Goal: Information Seeking & Learning: Learn about a topic

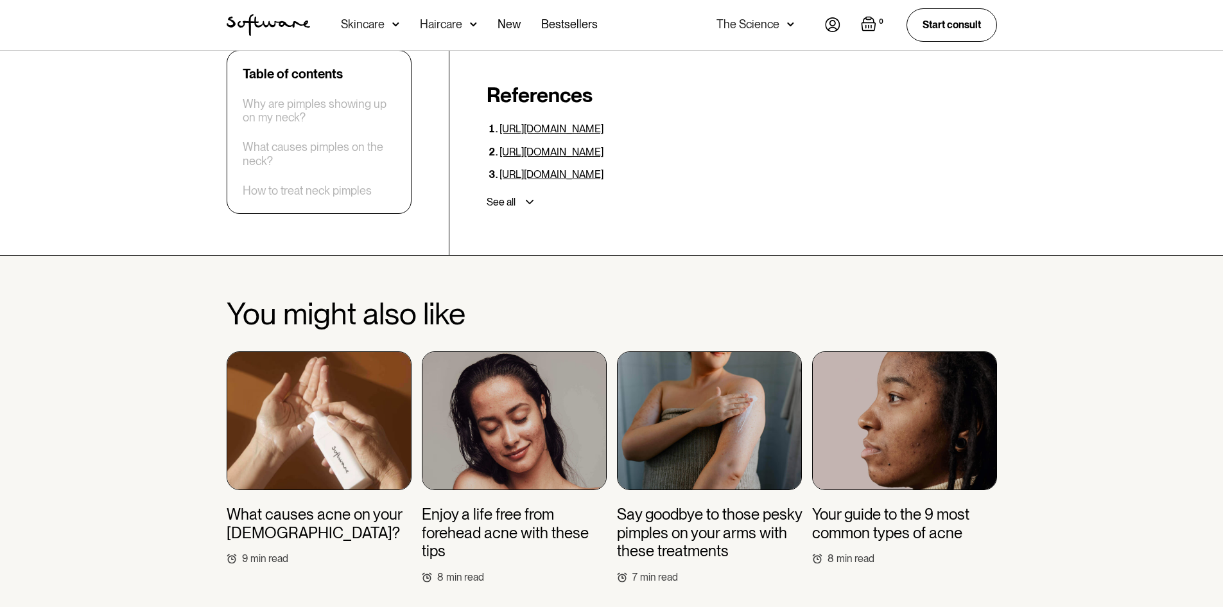
scroll to position [3835, 0]
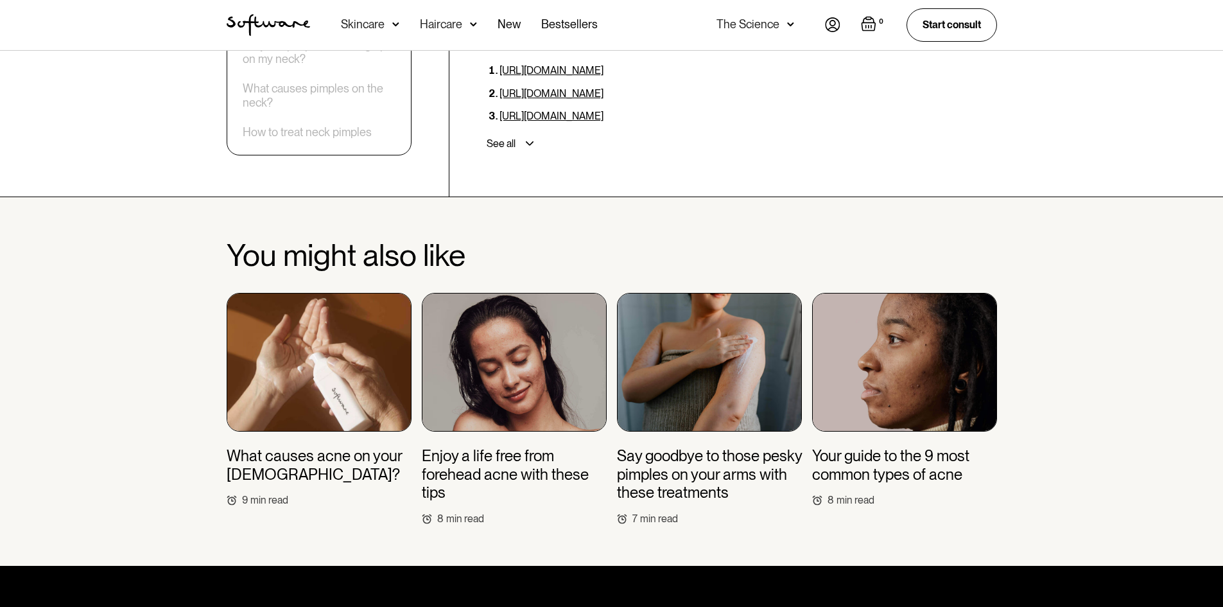
click at [698, 338] on img at bounding box center [709, 362] width 185 height 139
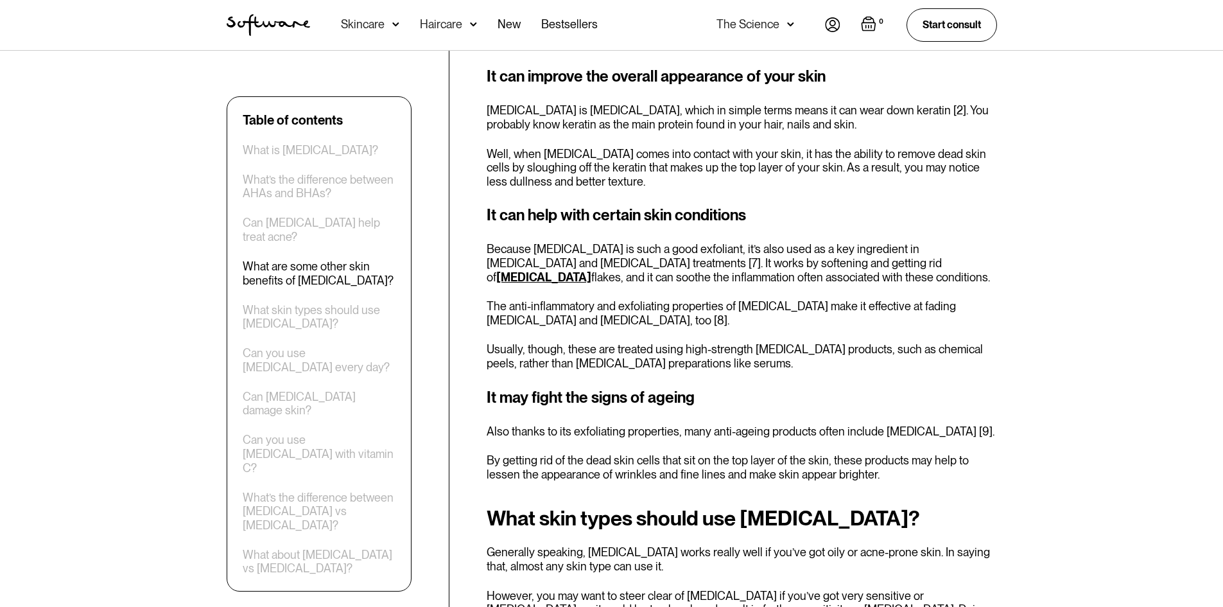
scroll to position [1862, 0]
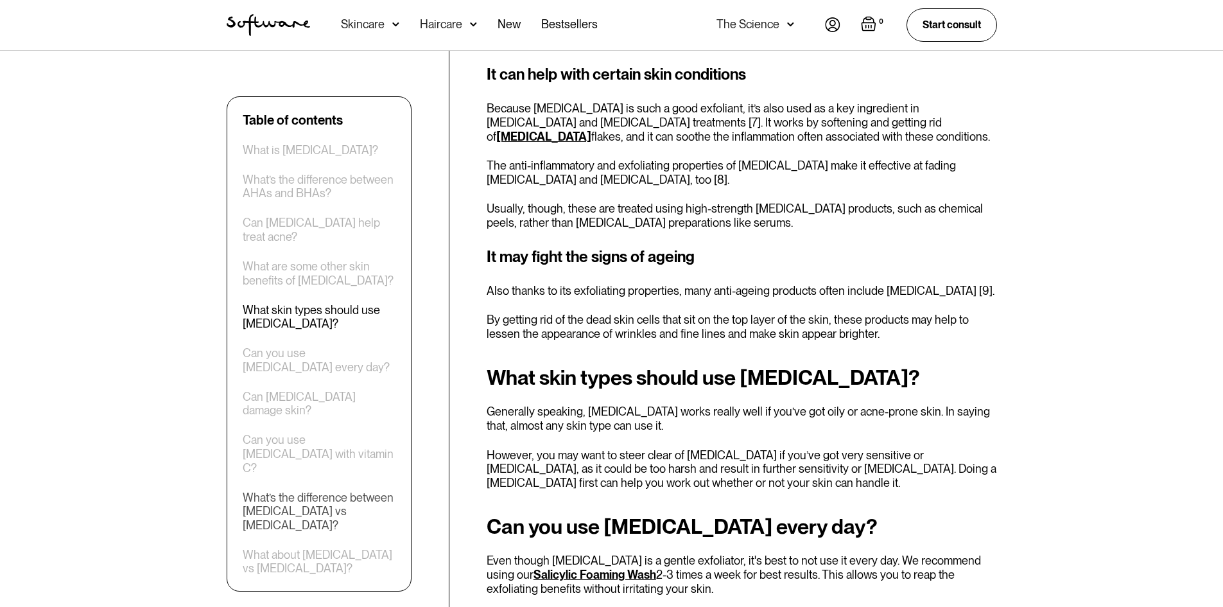
click at [351, 491] on div "What’s the difference between benzoyl peroxide vs salicylic acid?" at bounding box center [319, 512] width 153 height 42
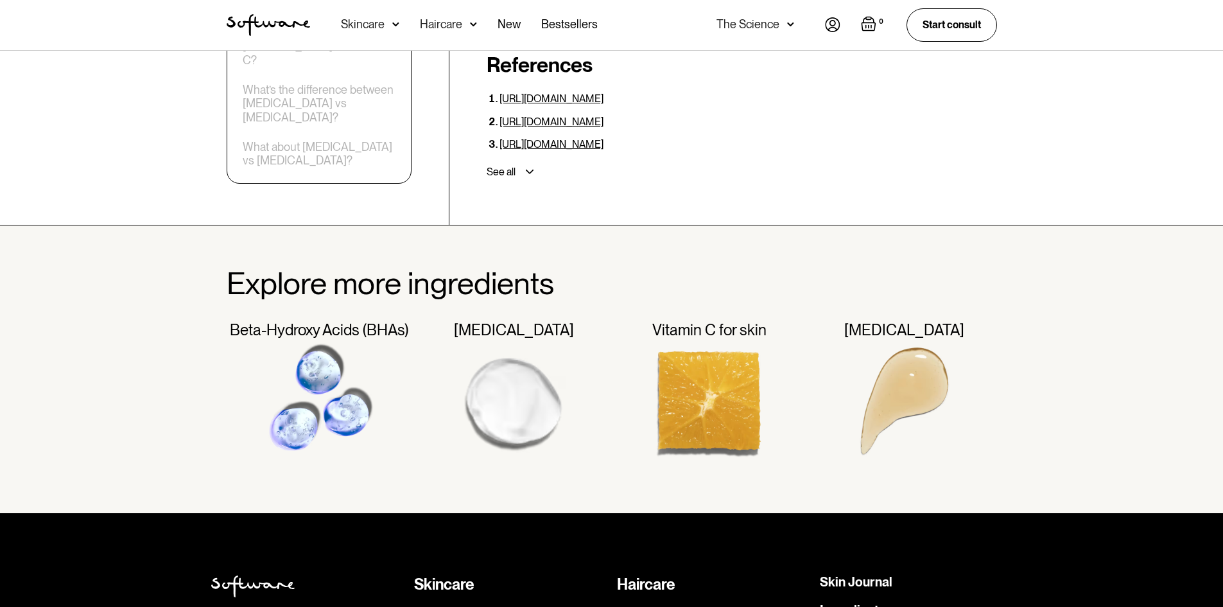
scroll to position [3823, 0]
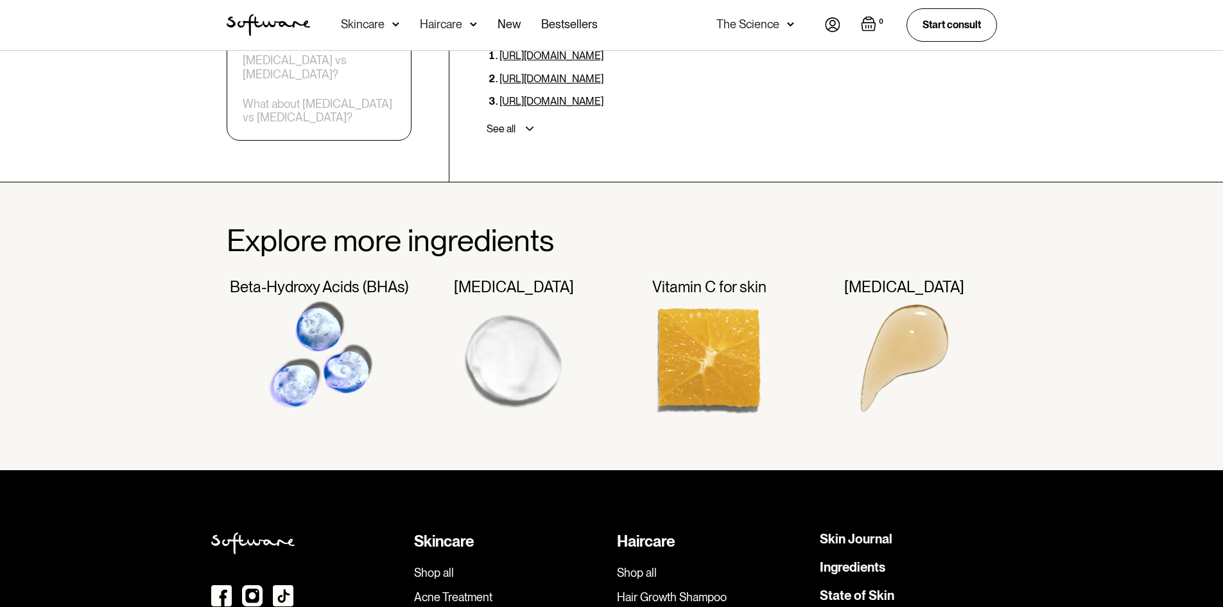
click at [469, 590] on link "Acne Treatment" at bounding box center [510, 597] width 193 height 14
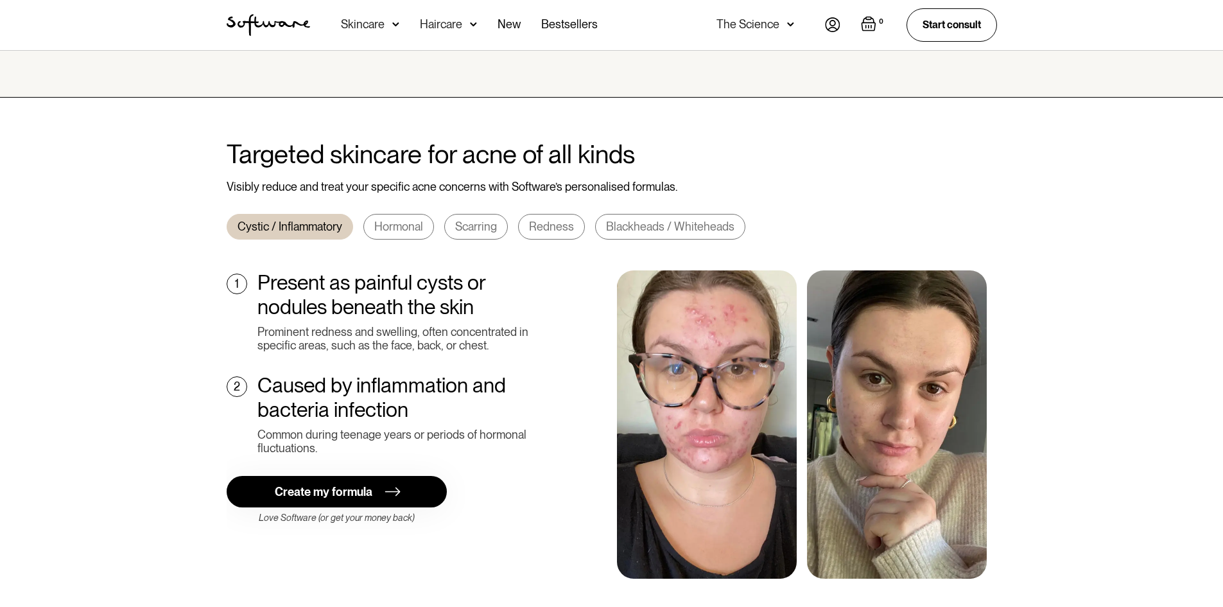
scroll to position [385, 0]
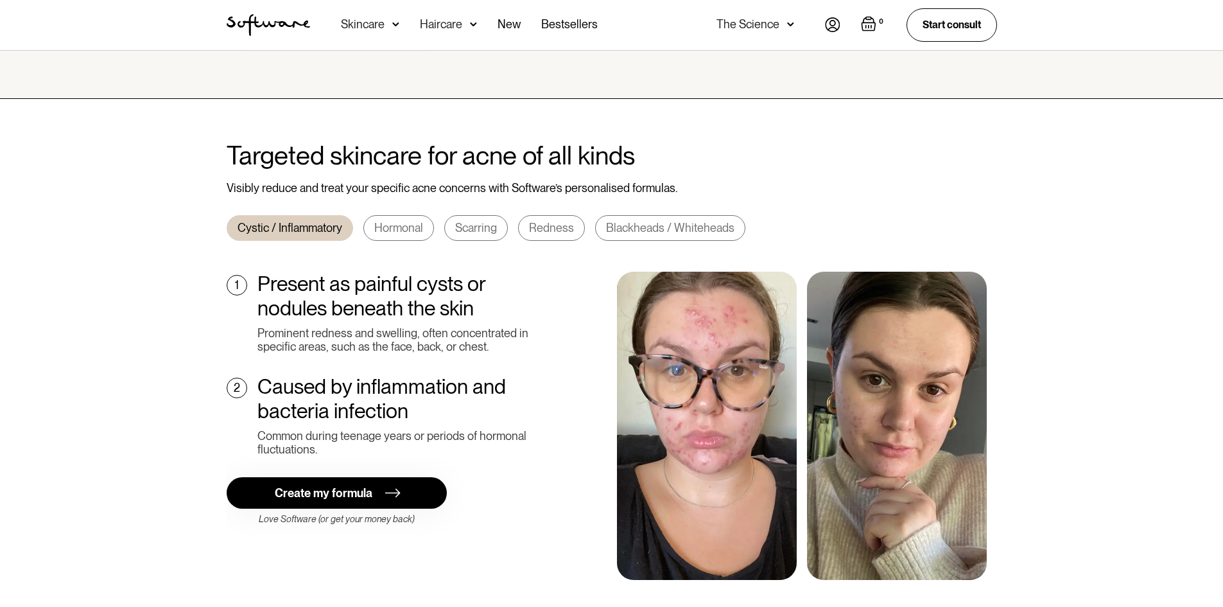
click at [398, 221] on div "Hormonal" at bounding box center [398, 228] width 49 height 14
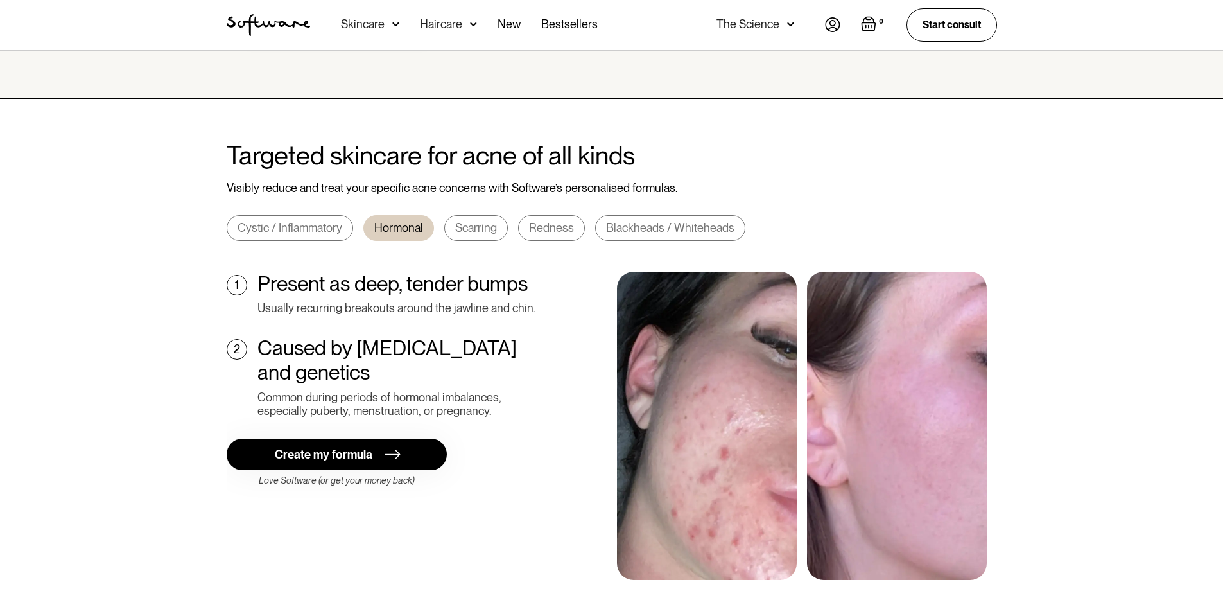
click at [455, 221] on div "Scarring" at bounding box center [476, 228] width 42 height 14
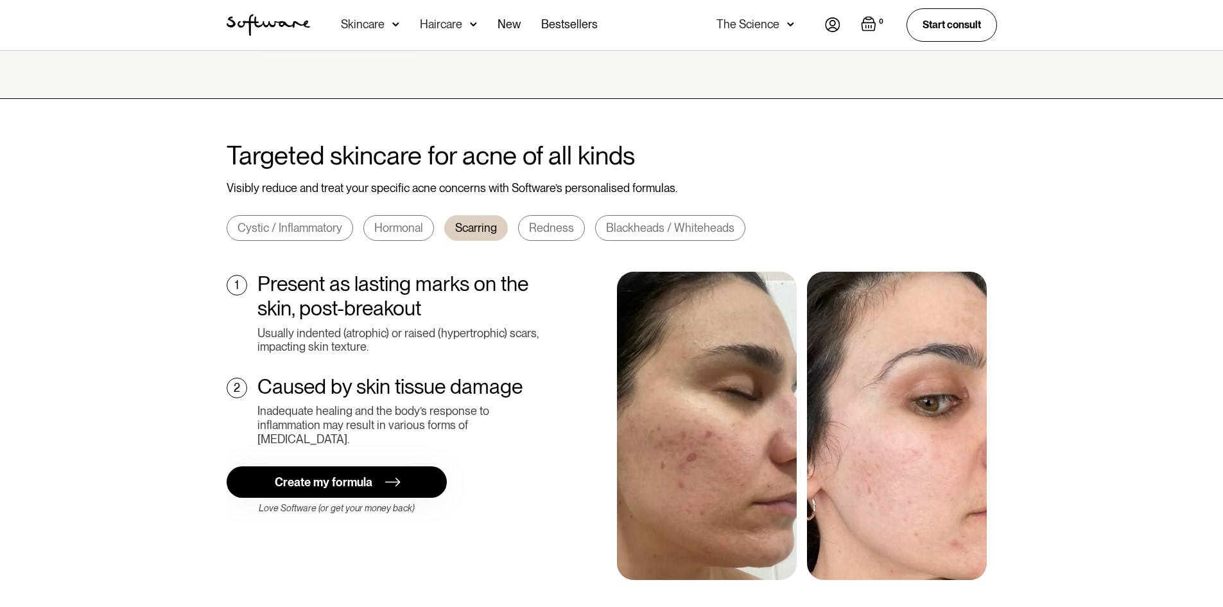
click at [536, 221] on div "Redness" at bounding box center [551, 228] width 45 height 14
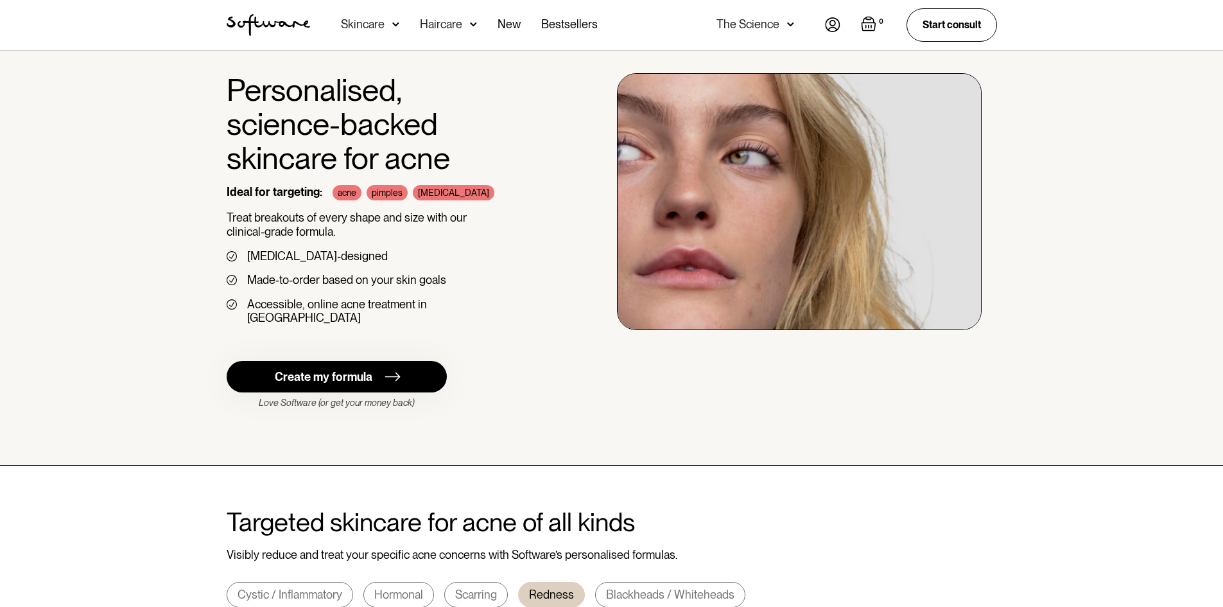
scroll to position [0, 0]
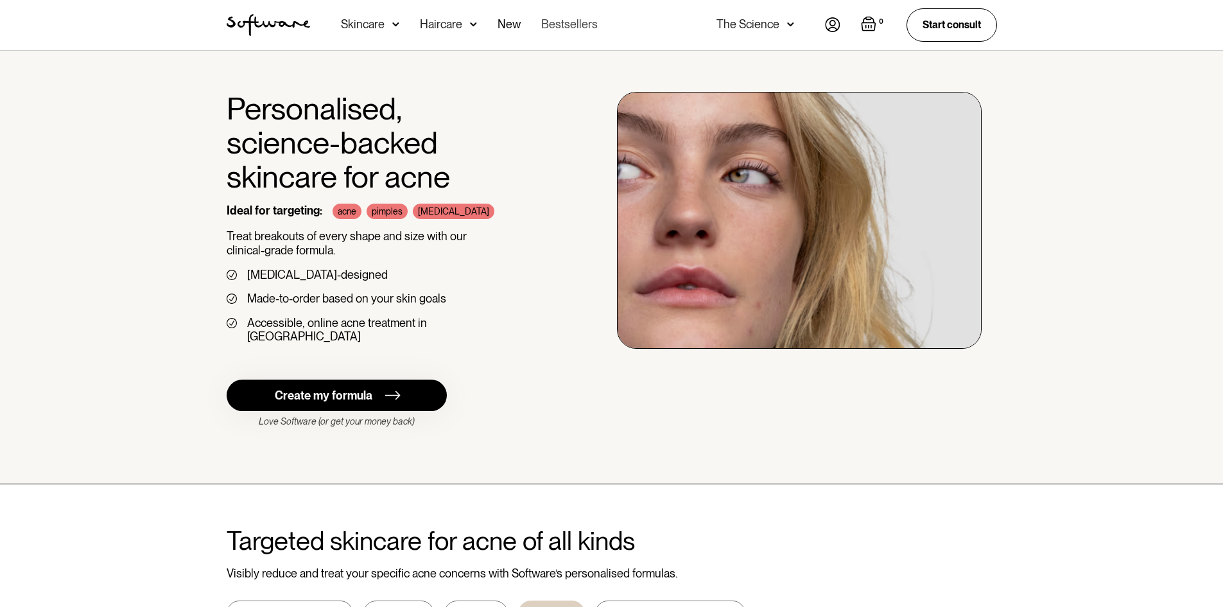
click at [566, 21] on link "Bestsellers" at bounding box center [569, 25] width 56 height 50
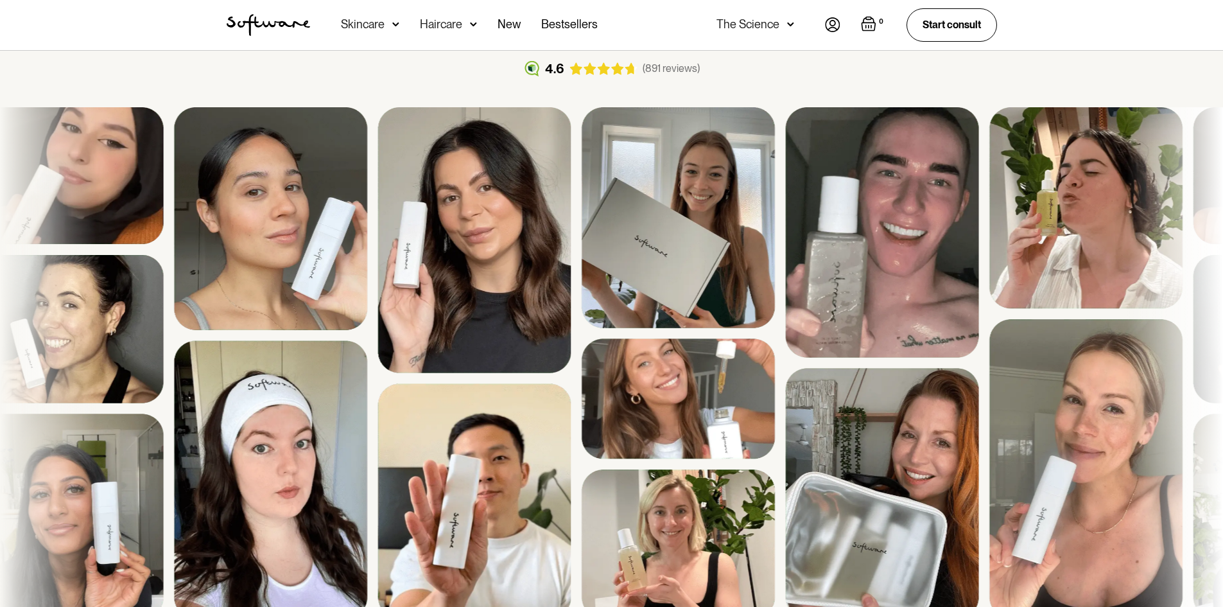
scroll to position [1091, 0]
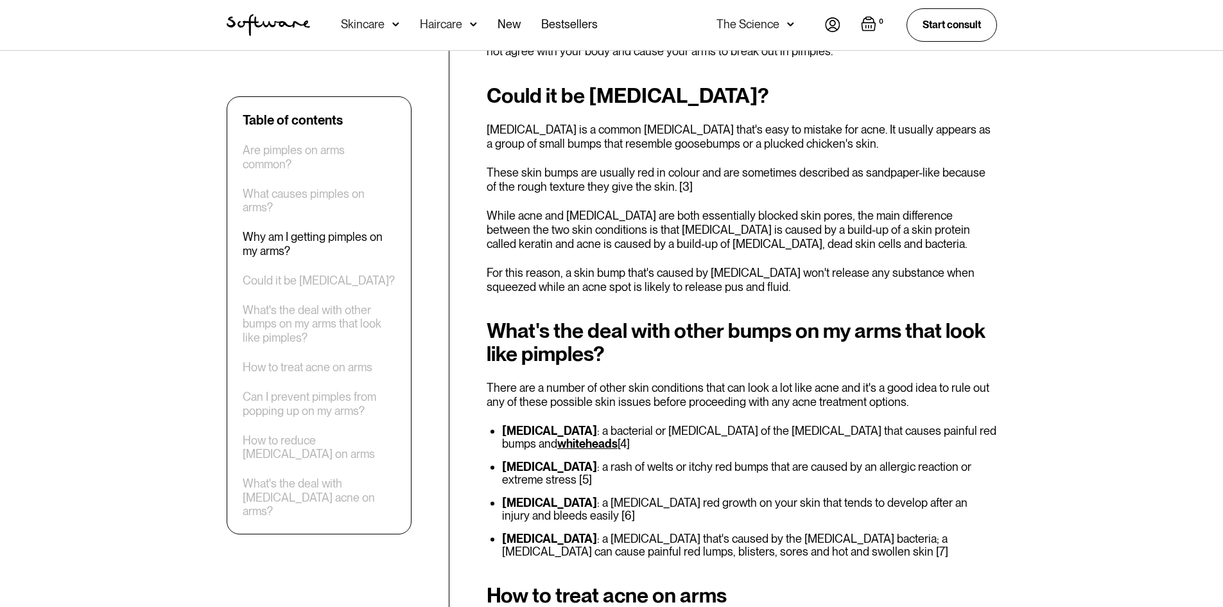
scroll to position [1348, 0]
